Goal: Task Accomplishment & Management: Manage account settings

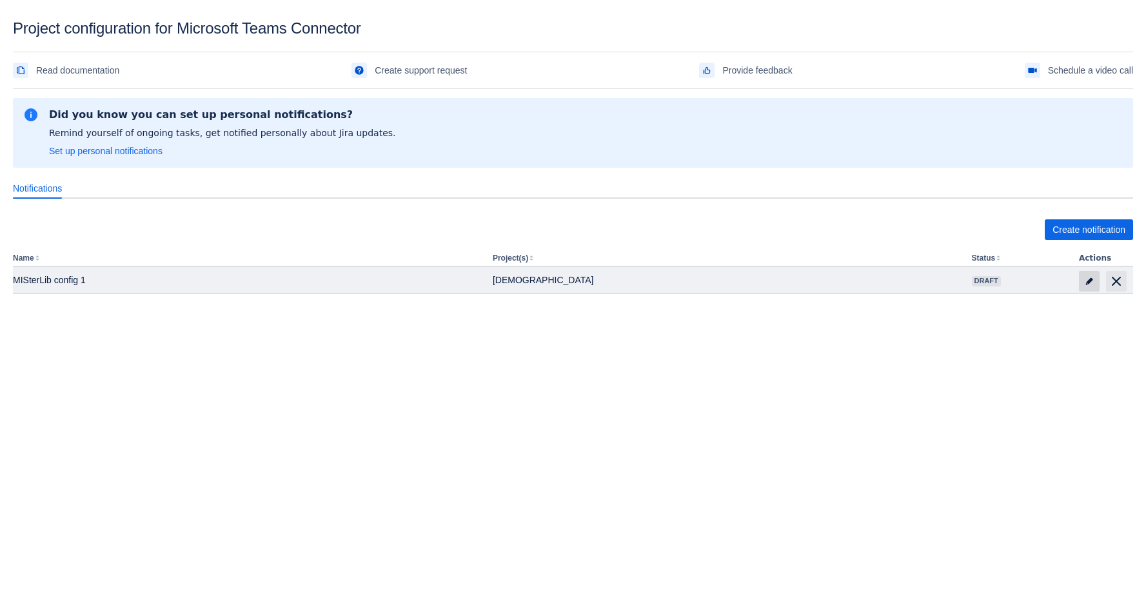
click at [1085, 275] on span at bounding box center [1089, 281] width 21 height 21
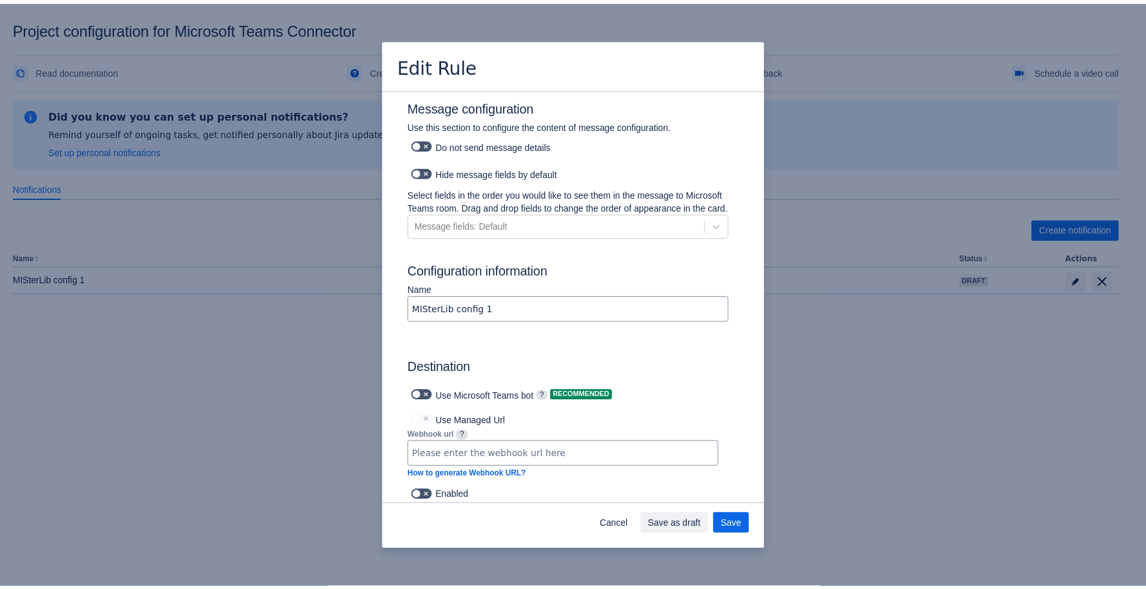
scroll to position [764, 0]
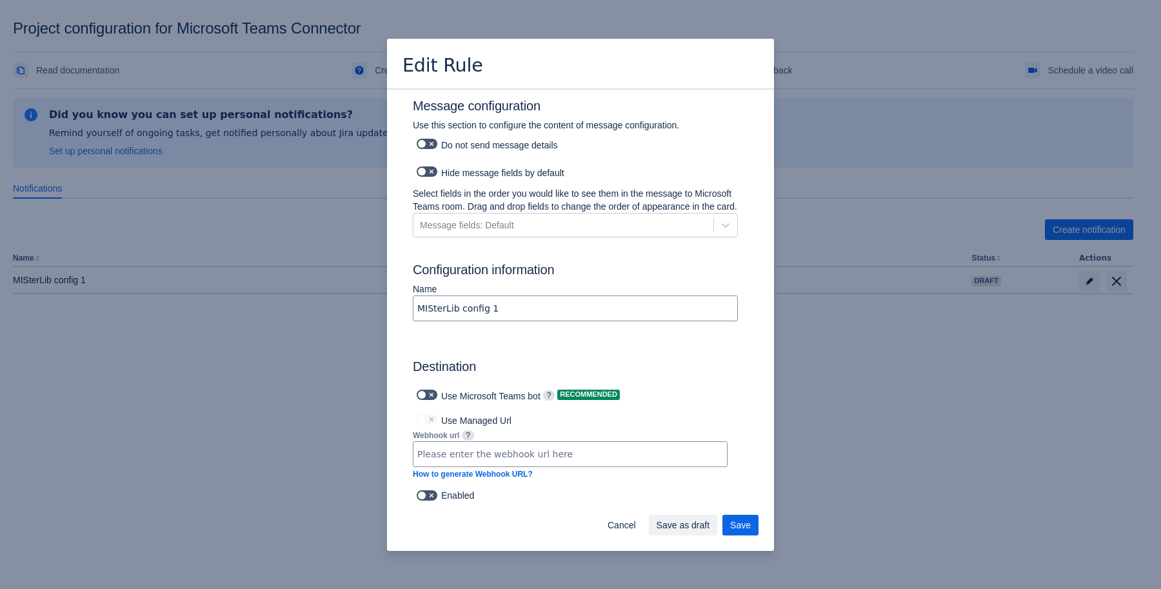
click at [818, 460] on div "Edit Rule Send a message to the channel when the following events happen: Selec…" at bounding box center [580, 294] width 1161 height 589
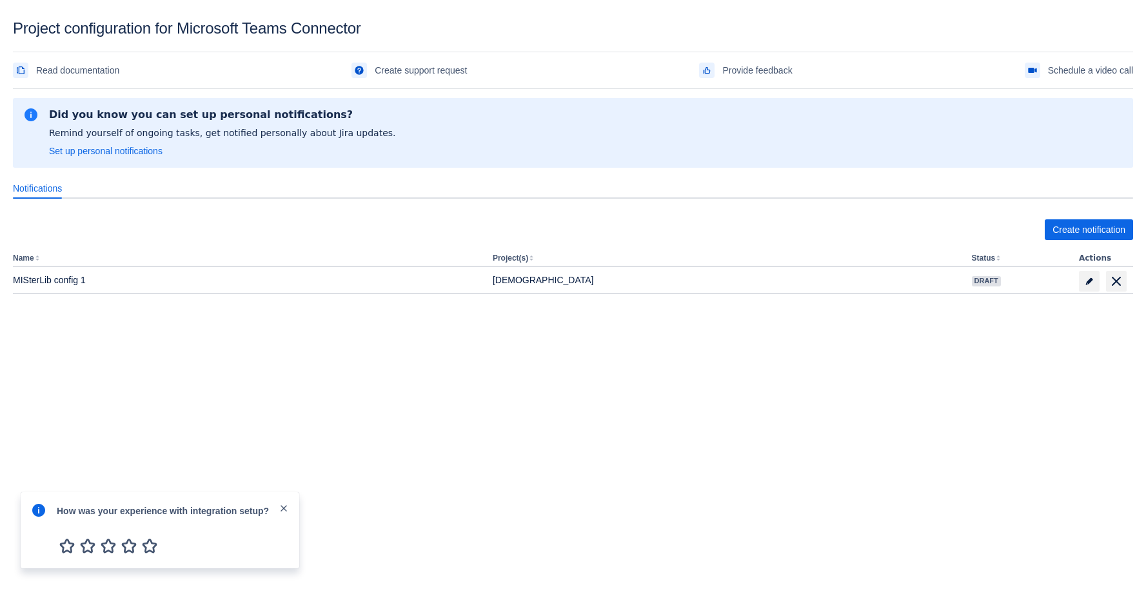
click at [281, 506] on span "close" at bounding box center [284, 508] width 10 height 10
